Goal: Entertainment & Leisure: Consume media (video, audio)

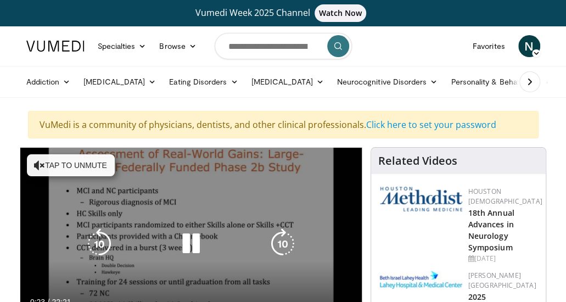
click at [38, 164] on icon "Video Player" at bounding box center [39, 165] width 11 height 11
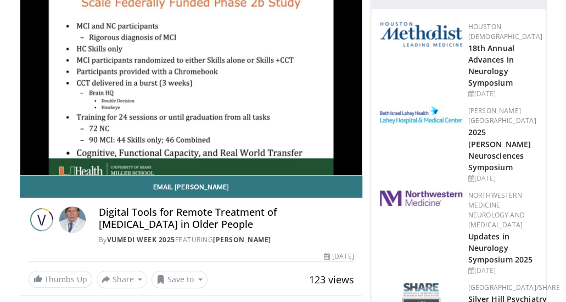
scroll to position [220, 0]
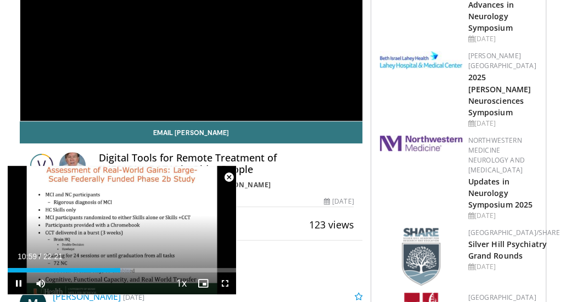
click at [231, 179] on span "Video Player" at bounding box center [229, 177] width 22 height 22
click at [231, 180] on div "By Vumedi Week 2025 FEATURING [PERSON_NAME]" at bounding box center [226, 185] width 255 height 10
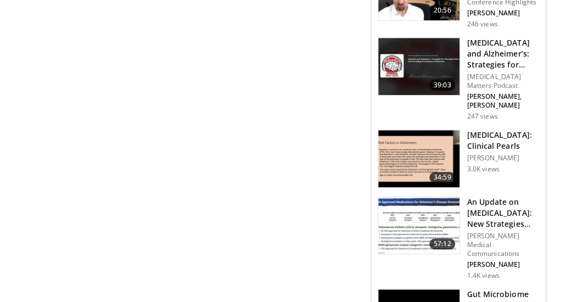
scroll to position [2197, 0]
